Goal: Task Accomplishment & Management: Use online tool/utility

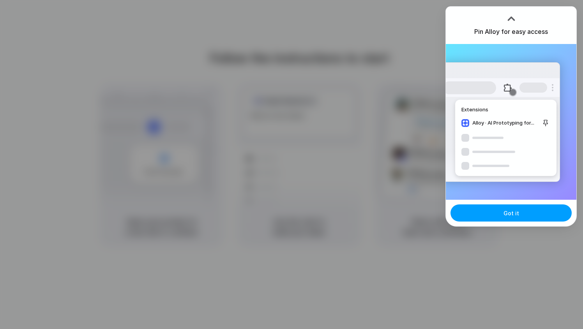
click at [495, 212] on button "Got it" at bounding box center [510, 212] width 121 height 17
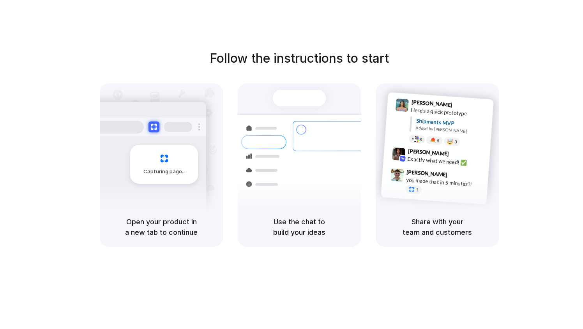
click at [291, 165] on div at bounding box center [291, 165] width 0 height 0
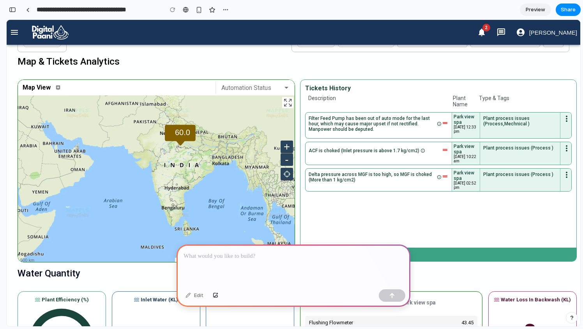
scroll to position [59, 0]
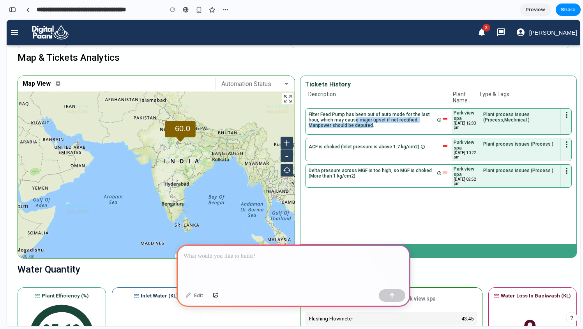
drag, startPoint x: 352, startPoint y: 121, endPoint x: 371, endPoint y: 124, distance: 18.8
click at [371, 124] on div "Filter Feed Pump has been out of auto mode for the last hour, which may cause m…" at bounding box center [371, 120] width 127 height 16
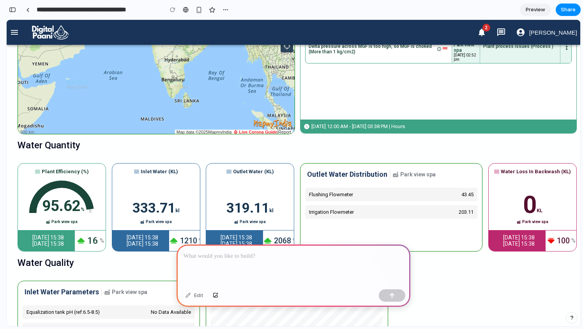
scroll to position [210, 0]
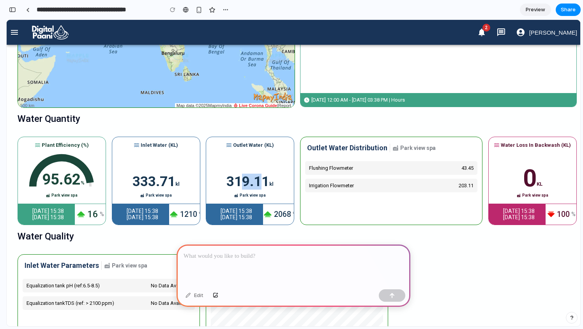
drag, startPoint x: 239, startPoint y: 183, endPoint x: 258, endPoint y: 183, distance: 18.7
click at [258, 183] on div "319.11" at bounding box center [247, 181] width 43 height 9
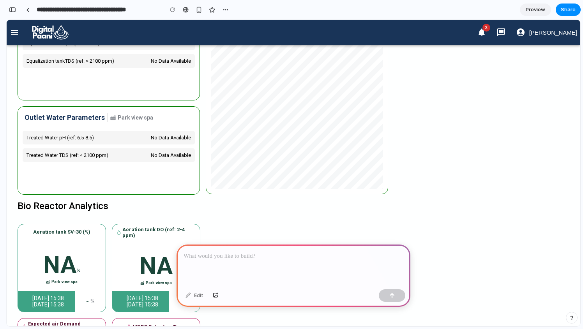
scroll to position [0, 0]
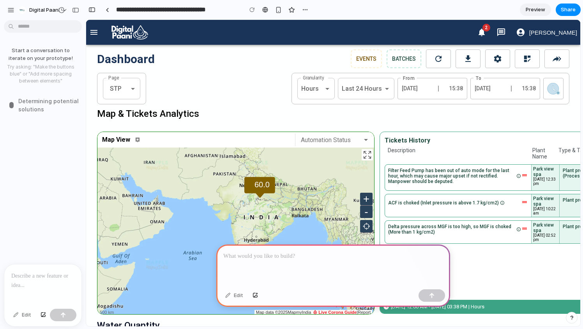
click at [187, 69] on div "**********" at bounding box center [333, 76] width 472 height 55
click at [106, 11] on div at bounding box center [108, 10] width 4 height 4
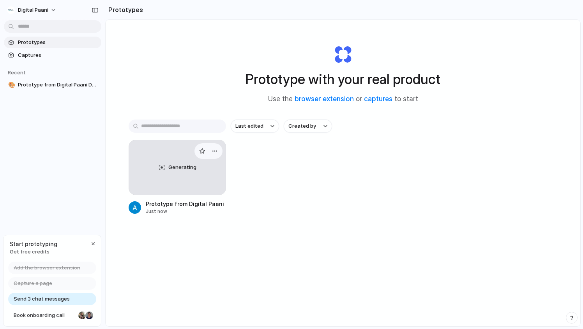
click at [212, 169] on div "Generating" at bounding box center [177, 167] width 97 height 55
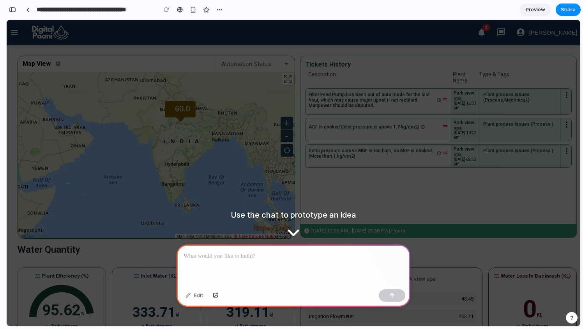
scroll to position [82, 0]
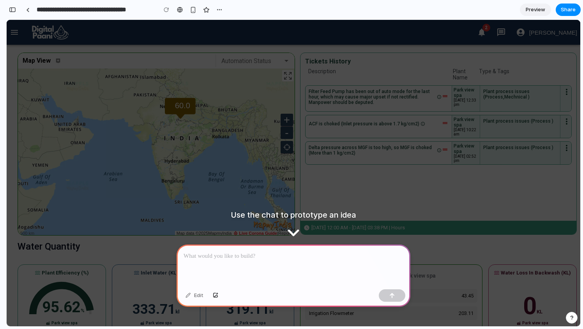
click at [252, 132] on div "60.0 500 km 500 mi Map data ©2025 MapmyIndia ⨶ Live Corona Guide | Report + - M…" at bounding box center [156, 153] width 276 height 168
click at [16, 35] on icon "open drawer" at bounding box center [14, 32] width 9 height 9
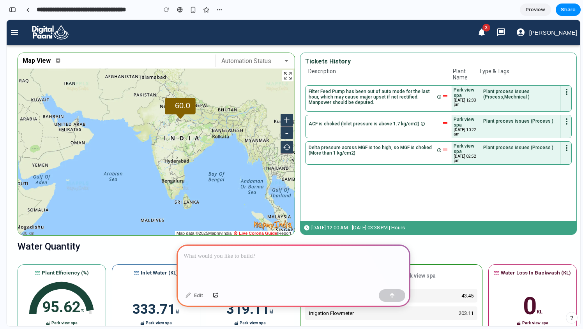
click at [277, 130] on div "60.0 500 km 500 mi Map data ©2025 MapmyIndia ⨶ Live Corona Guide | Report + - M…" at bounding box center [156, 153] width 276 height 168
click at [289, 259] on p at bounding box center [293, 256] width 220 height 9
click at [281, 258] on p at bounding box center [293, 256] width 220 height 9
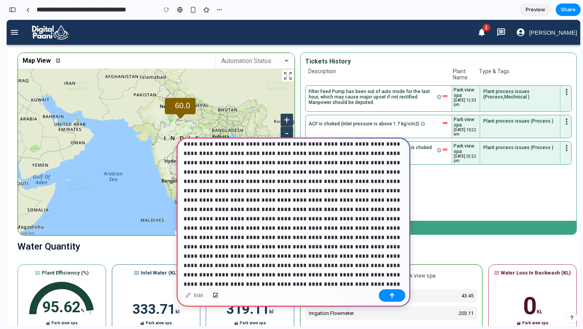
scroll to position [1843, 0]
drag, startPoint x: 233, startPoint y: 198, endPoint x: 287, endPoint y: 275, distance: 93.3
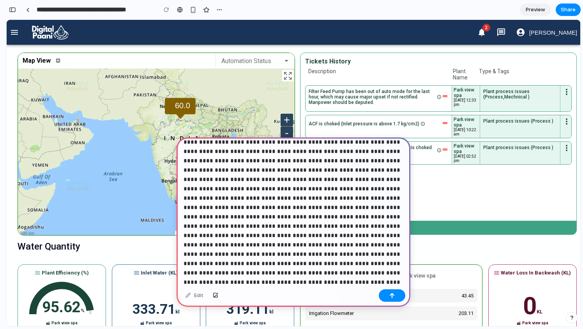
scroll to position [1150, 0]
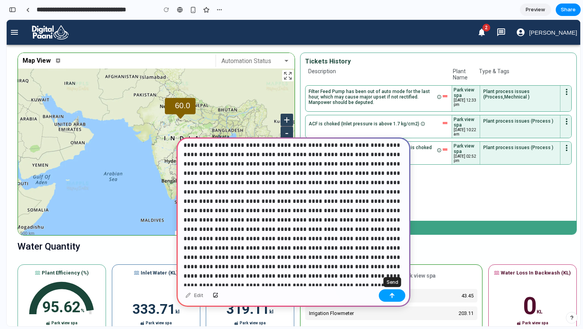
click at [390, 293] on div "button" at bounding box center [391, 295] width 5 height 5
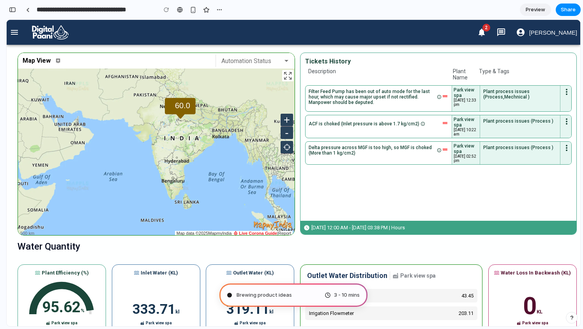
click at [317, 254] on div "Water Quantity" at bounding box center [297, 250] width 559 height 18
type input "**********"
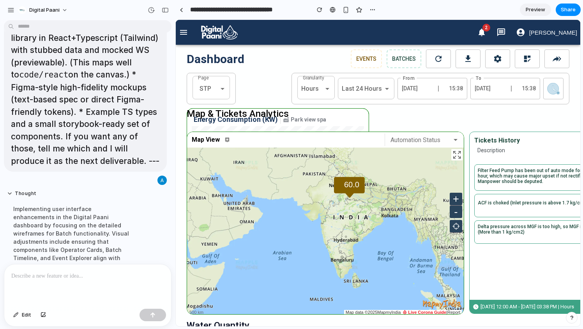
scroll to position [0, 0]
